Goal: Understand process/instructions: Learn how to perform a task or action

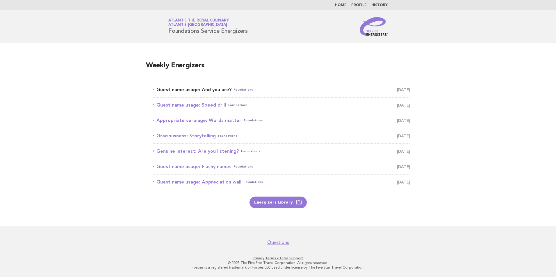
click at [191, 91] on link "Guest name usage: And you are? Foundations August 12" at bounding box center [281, 90] width 257 height 8
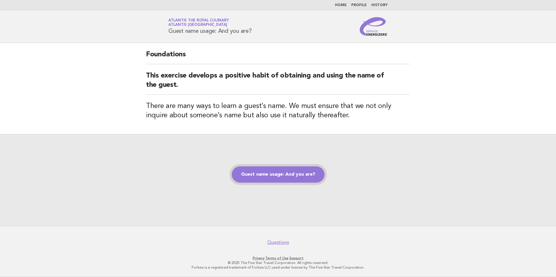
click at [300, 170] on link "Guest name usage: And you are?" at bounding box center [278, 174] width 93 height 16
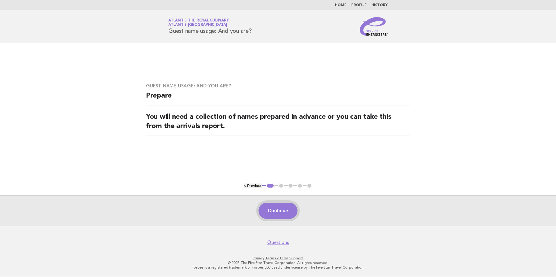
click at [275, 211] on button "Continue" at bounding box center [277, 211] width 39 height 16
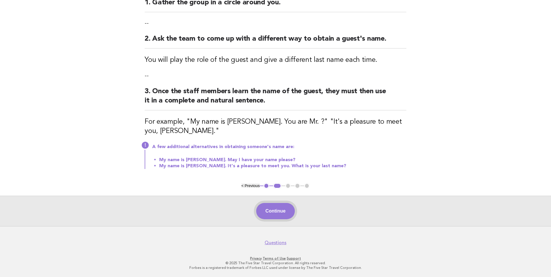
click at [275, 209] on button "Continue" at bounding box center [275, 211] width 39 height 16
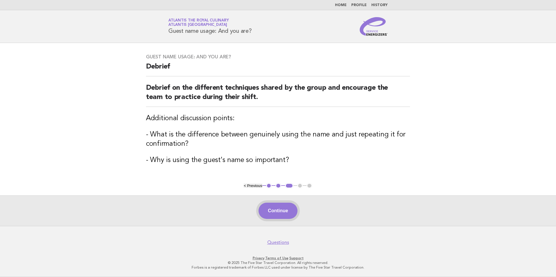
click at [279, 205] on button "Continue" at bounding box center [277, 211] width 39 height 16
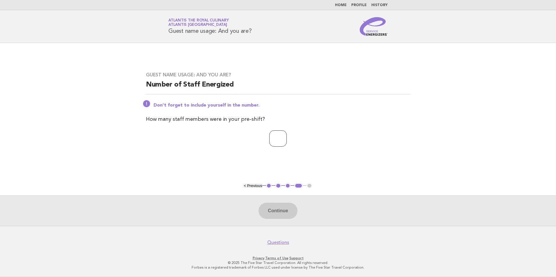
click at [282, 139] on input "number" at bounding box center [277, 138] width 17 height 16
type input "*"
click at [275, 211] on button "Continue" at bounding box center [277, 211] width 39 height 16
